Goal: Task Accomplishment & Management: Complete application form

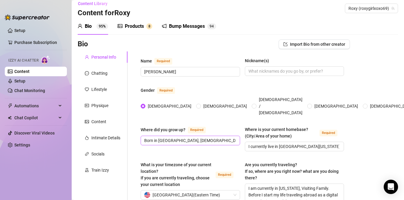
scroll to position [33, 0]
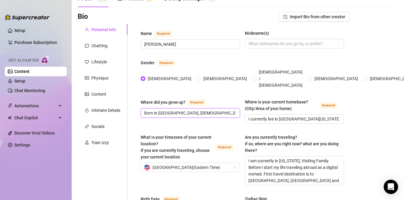
click at [161, 110] on input "Born in [GEOGRAPHIC_DATA], [DEMOGRAPHIC_DATA]. Raised in [GEOGRAPHIC_DATA][US_S…" at bounding box center [189, 113] width 91 height 7
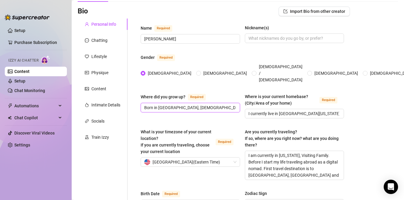
scroll to position [0, 22]
click at [278, 110] on input "I currently live in [GEOGRAPHIC_DATA][US_STATE]" at bounding box center [294, 113] width 91 height 7
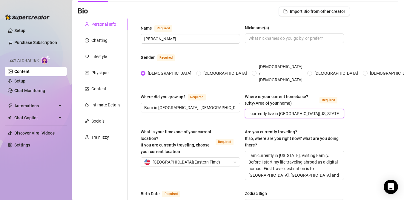
click at [278, 110] on input "I currently live in [GEOGRAPHIC_DATA][US_STATE]" at bounding box center [294, 113] width 91 height 7
drag, startPoint x: 275, startPoint y: 104, endPoint x: 324, endPoint y: 107, distance: 48.5
click at [324, 110] on input "I currently live in [GEOGRAPHIC_DATA][US_STATE]" at bounding box center [294, 113] width 91 height 7
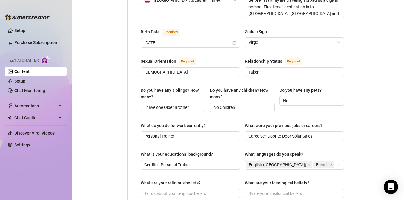
scroll to position [201, 0]
